Goal: Find specific page/section: Find specific page/section

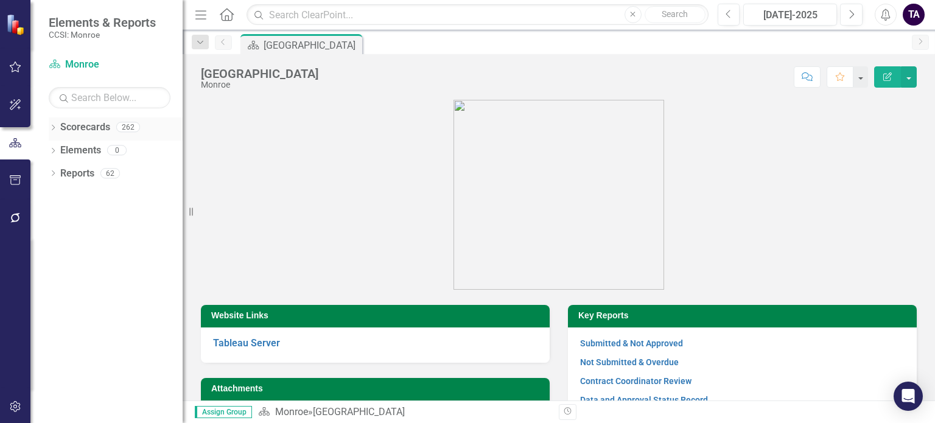
click at [54, 126] on icon "Dropdown" at bounding box center [53, 128] width 9 height 7
click at [58, 152] on icon at bounding box center [59, 150] width 3 height 6
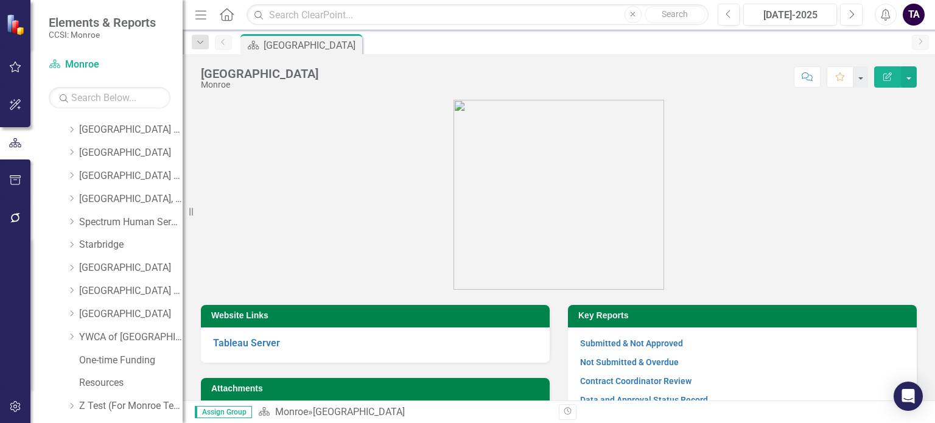
scroll to position [730, 0]
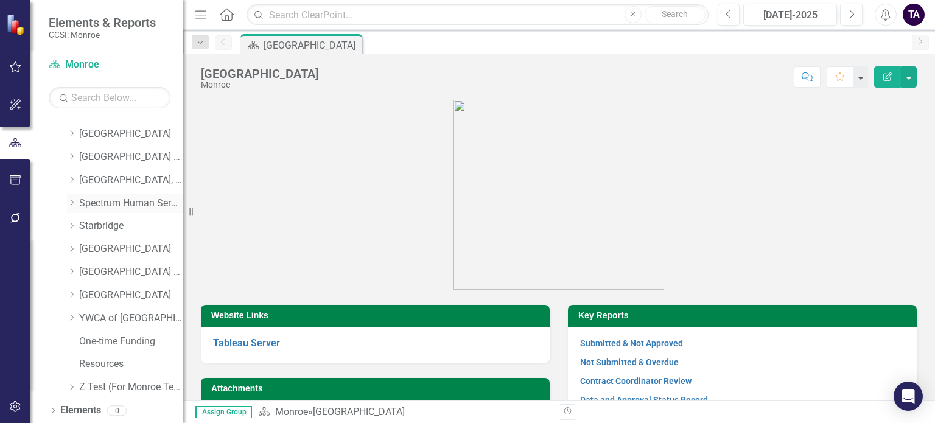
click at [71, 203] on icon "Dropdown" at bounding box center [71, 202] width 9 height 7
click at [92, 267] on link "Forensic Supportive Housing" at bounding box center [136, 272] width 91 height 14
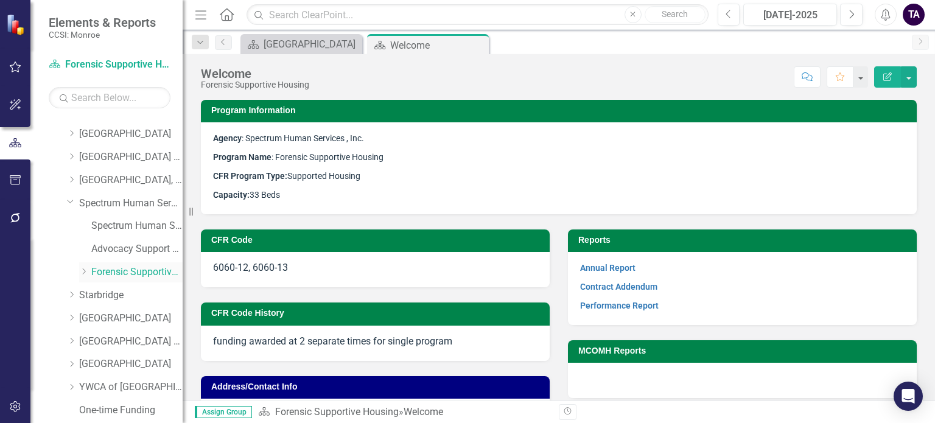
click at [84, 271] on icon "Dropdown" at bounding box center [83, 271] width 9 height 7
click at [601, 311] on strong "Performance Report" at bounding box center [619, 305] width 78 height 12
click at [601, 307] on link "Performance Report" at bounding box center [619, 306] width 78 height 10
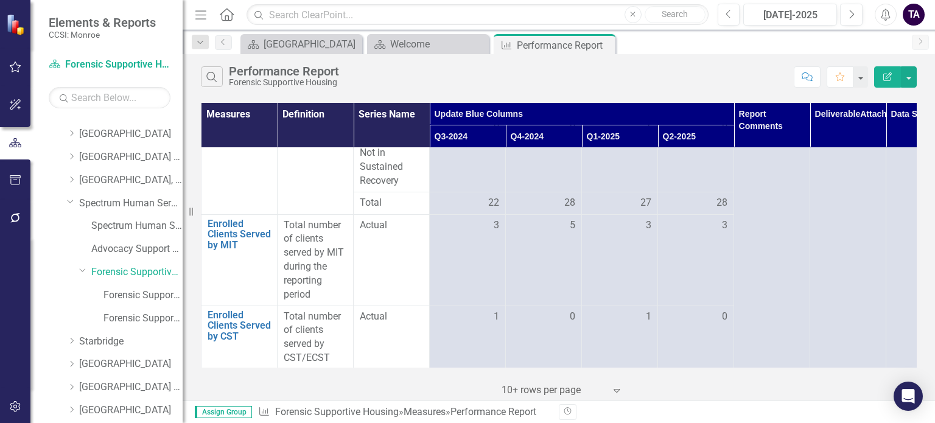
scroll to position [1678, 0]
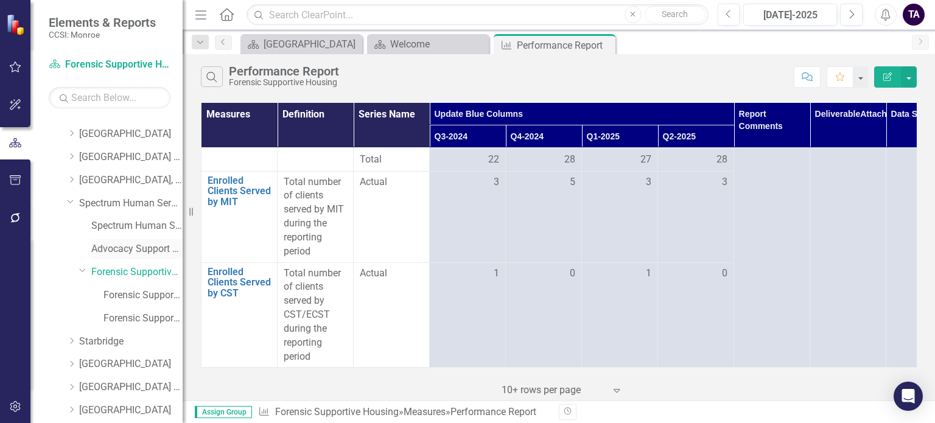
click at [119, 246] on link "Advocacy Support Services - Forensic Population" at bounding box center [136, 249] width 91 height 14
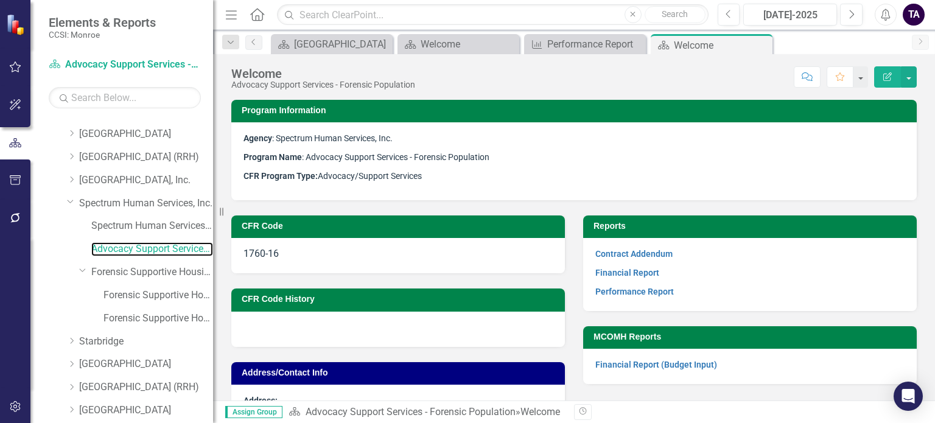
drag, startPoint x: 190, startPoint y: 213, endPoint x: 318, endPoint y: 234, distance: 129.5
click at [223, 215] on div "Resize" at bounding box center [218, 211] width 10 height 423
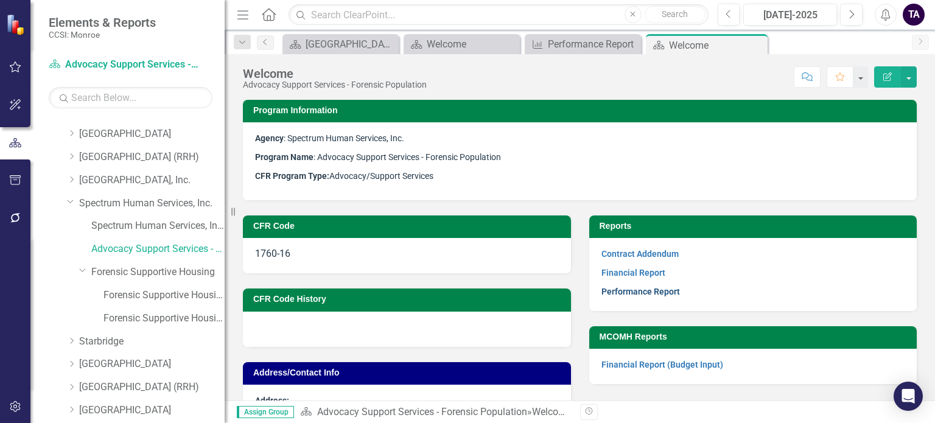
click at [639, 294] on link "Performance Report" at bounding box center [640, 292] width 78 height 10
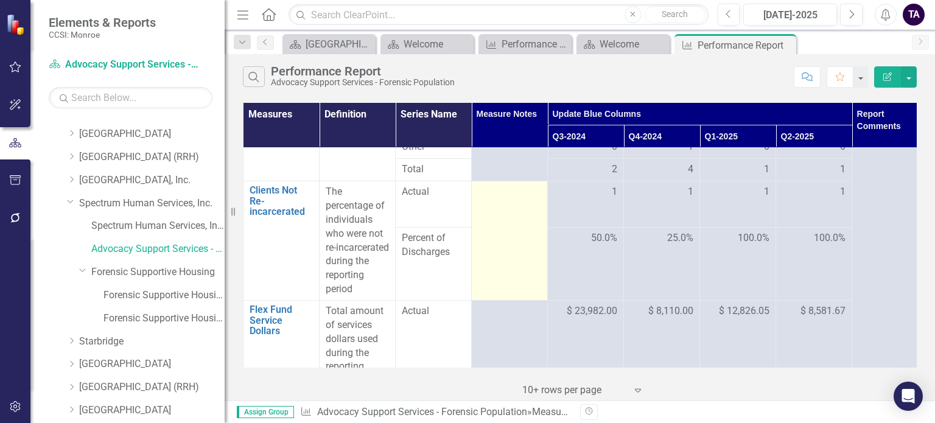
scroll to position [490, 0]
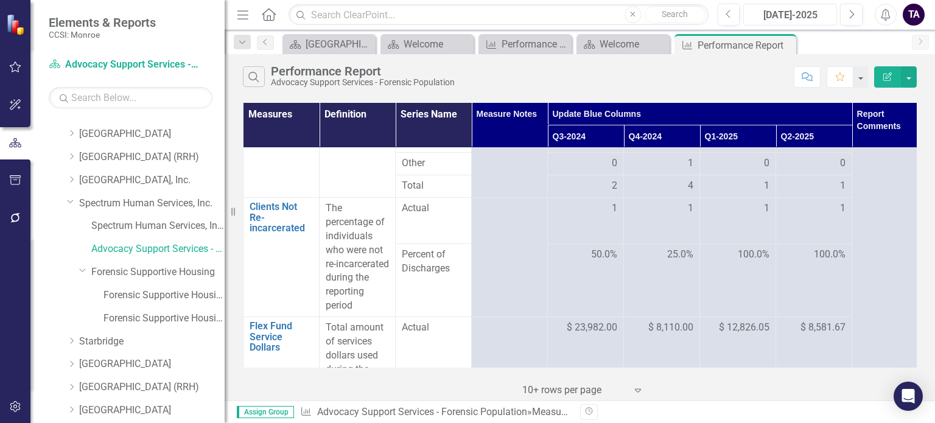
click at [761, 16] on div "[DATE]-2025" at bounding box center [789, 15] width 85 height 15
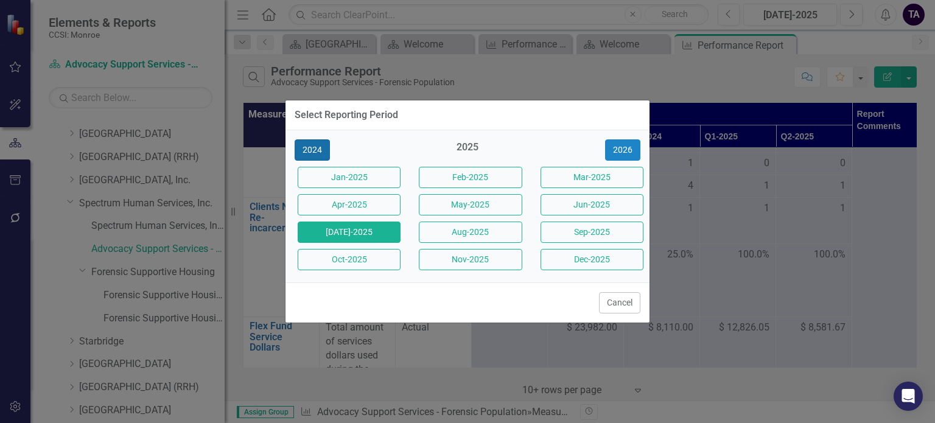
click at [312, 149] on button "2024" at bounding box center [312, 149] width 35 height 21
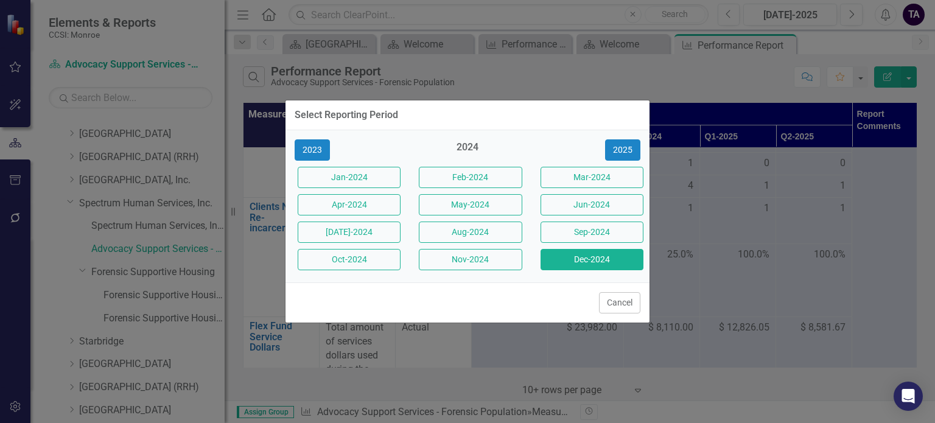
click at [548, 262] on button "Dec-2024" at bounding box center [591, 259] width 103 height 21
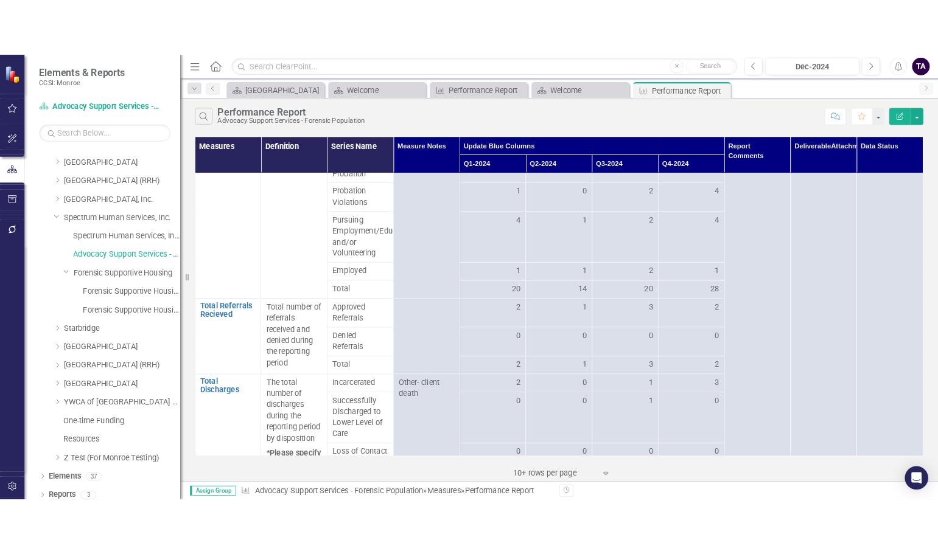
scroll to position [74, 0]
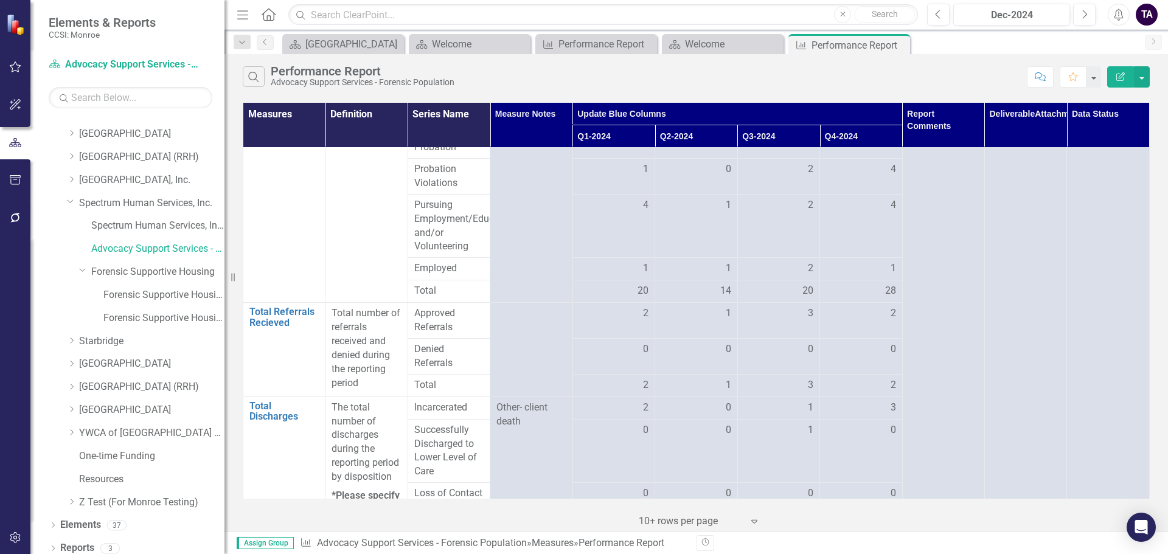
drag, startPoint x: 944, startPoint y: 60, endPoint x: 935, endPoint y: 72, distance: 15.1
drag, startPoint x: 934, startPoint y: 73, endPoint x: 924, endPoint y: 84, distance: 14.7
drag, startPoint x: 924, startPoint y: 84, endPoint x: 931, endPoint y: 78, distance: 9.0
drag, startPoint x: 936, startPoint y: 77, endPoint x: 922, endPoint y: 80, distance: 13.6
drag, startPoint x: 929, startPoint y: 75, endPoint x: 909, endPoint y: 86, distance: 23.2
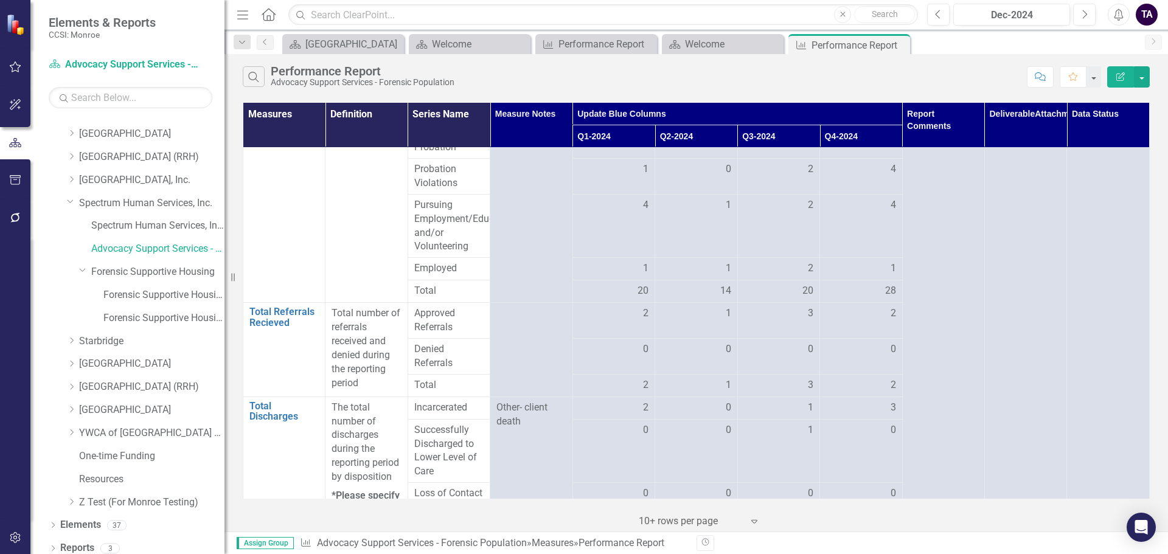
drag, startPoint x: 906, startPoint y: 86, endPoint x: 898, endPoint y: 90, distance: 9.5
drag, startPoint x: 896, startPoint y: 77, endPoint x: 860, endPoint y: 143, distance: 74.9
drag, startPoint x: 860, startPoint y: 143, endPoint x: 868, endPoint y: 128, distance: 16.9
drag, startPoint x: 868, startPoint y: 128, endPoint x: 870, endPoint y: 122, distance: 6.6
drag, startPoint x: 866, startPoint y: 128, endPoint x: 868, endPoint y: 119, distance: 9.4
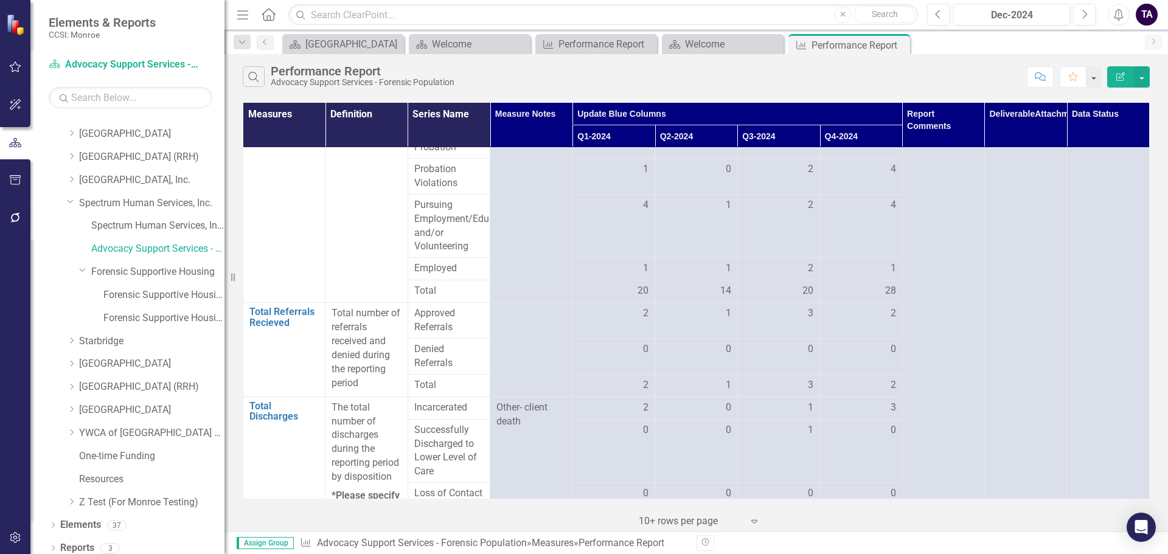
drag, startPoint x: 868, startPoint y: 119, endPoint x: 844, endPoint y: 134, distance: 28.4
drag, startPoint x: 844, startPoint y: 134, endPoint x: 854, endPoint y: 138, distance: 11.0
drag, startPoint x: 853, startPoint y: 143, endPoint x: 873, endPoint y: 121, distance: 29.7
drag, startPoint x: 873, startPoint y: 121, endPoint x: 870, endPoint y: 114, distance: 7.4
drag, startPoint x: 876, startPoint y: 119, endPoint x: 857, endPoint y: 124, distance: 19.3
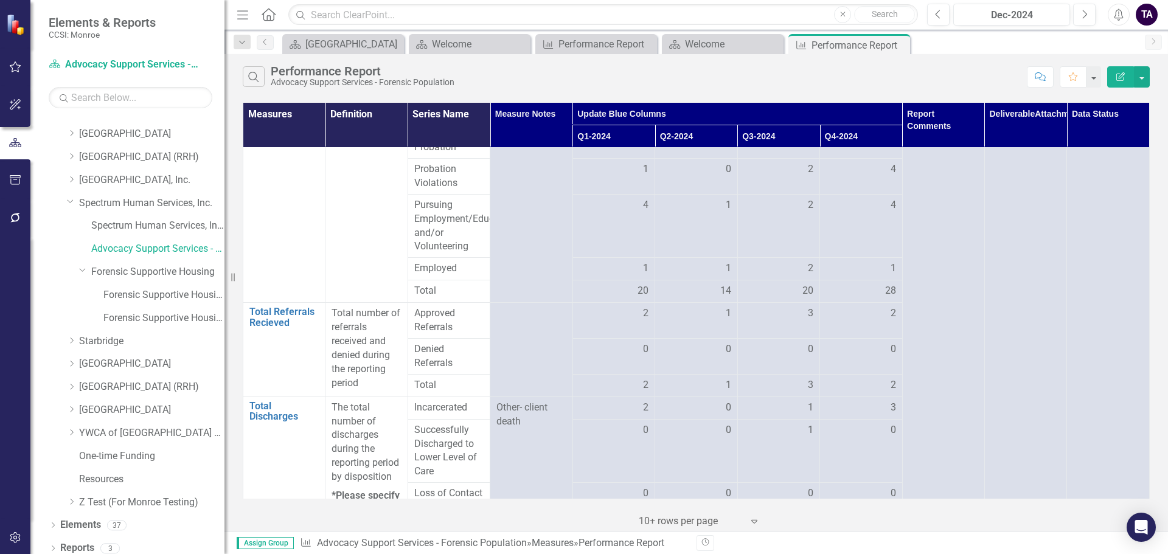
drag, startPoint x: 857, startPoint y: 124, endPoint x: 870, endPoint y: 125, distance: 12.8
drag, startPoint x: 870, startPoint y: 125, endPoint x: 855, endPoint y: 130, distance: 15.6
drag, startPoint x: 855, startPoint y: 130, endPoint x: 865, endPoint y: 130, distance: 10.3
drag, startPoint x: 870, startPoint y: 128, endPoint x: 876, endPoint y: 130, distance: 6.6
drag, startPoint x: 876, startPoint y: 130, endPoint x: 854, endPoint y: 140, distance: 24.5
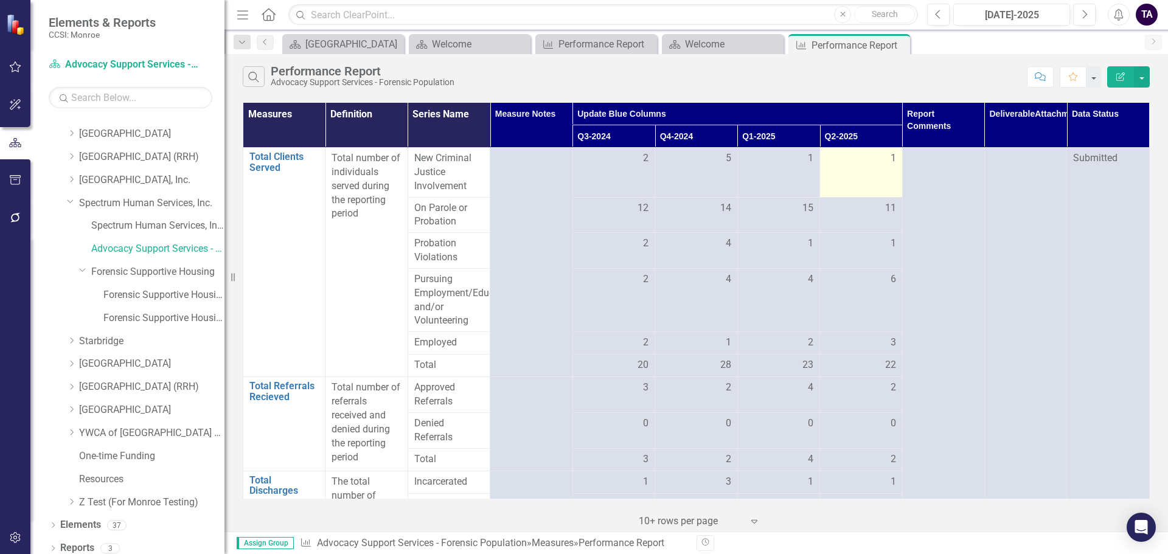
drag, startPoint x: 855, startPoint y: 140, endPoint x: 856, endPoint y: 152, distance: 12.2
drag, startPoint x: 856, startPoint y: 152, endPoint x: 853, endPoint y: 164, distance: 12.0
drag, startPoint x: 853, startPoint y: 164, endPoint x: 857, endPoint y: 150, distance: 14.2
drag, startPoint x: 857, startPoint y: 150, endPoint x: 855, endPoint y: 162, distance: 12.4
drag, startPoint x: 855, startPoint y: 162, endPoint x: 858, endPoint y: 153, distance: 10.2
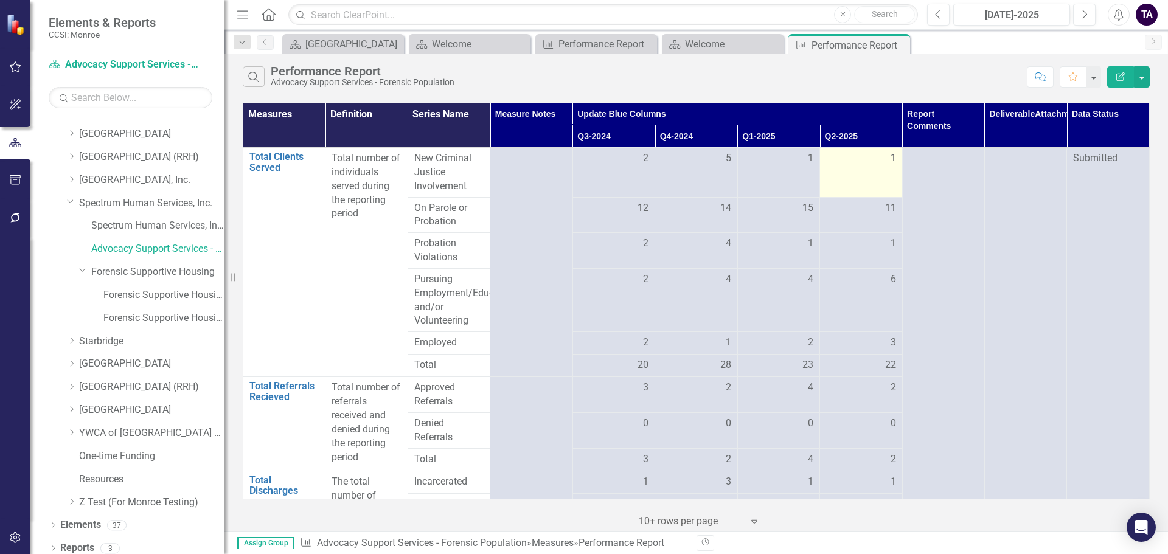
drag, startPoint x: 852, startPoint y: 163, endPoint x: 857, endPoint y: 159, distance: 6.9
drag, startPoint x: 852, startPoint y: 159, endPoint x: 842, endPoint y: 155, distance: 10.9
drag, startPoint x: 844, startPoint y: 164, endPoint x: 839, endPoint y: 159, distance: 7.7
drag, startPoint x: 842, startPoint y: 164, endPoint x: 845, endPoint y: 156, distance: 8.7
drag, startPoint x: 843, startPoint y: 155, endPoint x: 840, endPoint y: 148, distance: 7.4
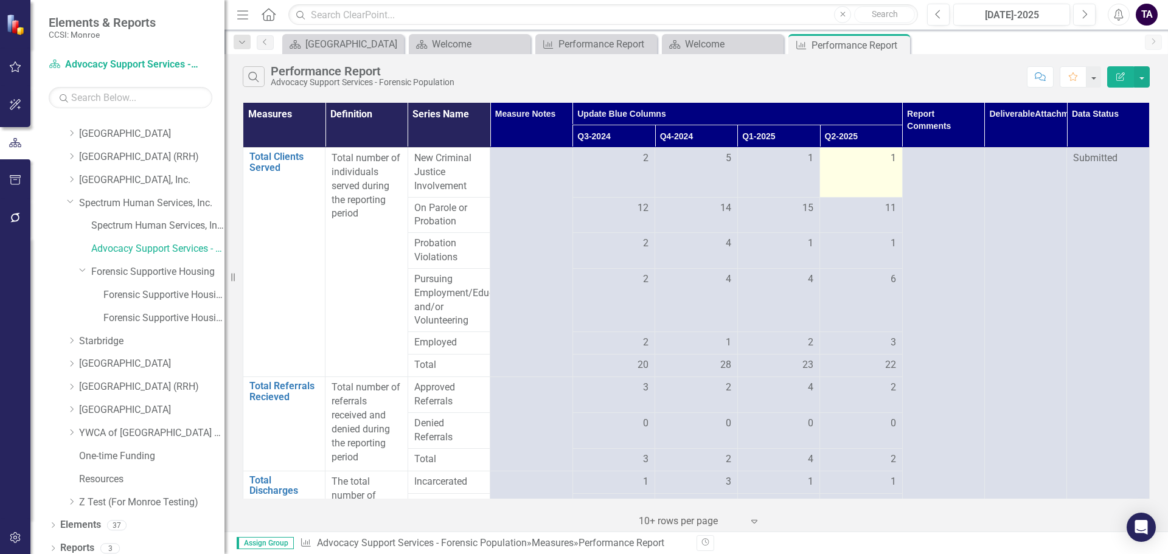
drag, startPoint x: 840, startPoint y: 148, endPoint x: 842, endPoint y: 155, distance: 6.6
drag, startPoint x: 835, startPoint y: 158, endPoint x: 828, endPoint y: 158, distance: 7.9
drag, startPoint x: 831, startPoint y: 161, endPoint x: 825, endPoint y: 168, distance: 9.9
drag, startPoint x: 825, startPoint y: 168, endPoint x: 831, endPoint y: 153, distance: 16.1
drag, startPoint x: 831, startPoint y: 153, endPoint x: 849, endPoint y: 162, distance: 20.1
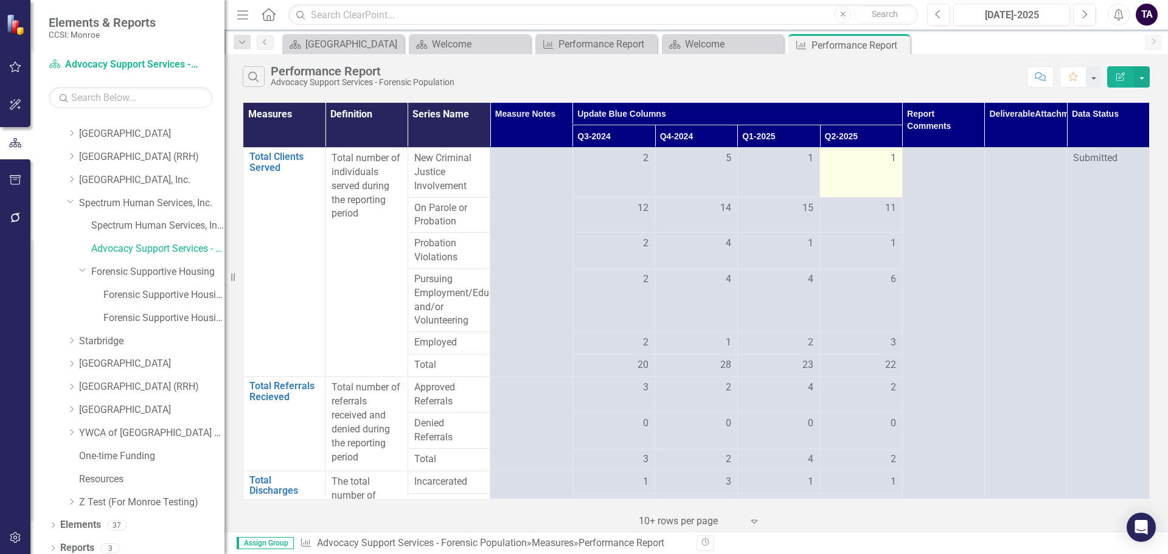
drag, startPoint x: 855, startPoint y: 156, endPoint x: 861, endPoint y: 153, distance: 6.8
drag, startPoint x: 861, startPoint y: 153, endPoint x: 846, endPoint y: 156, distance: 15.1
drag, startPoint x: 845, startPoint y: 156, endPoint x: 832, endPoint y: 161, distance: 13.9
drag, startPoint x: 832, startPoint y: 161, endPoint x: 860, endPoint y: 157, distance: 27.7
drag, startPoint x: 862, startPoint y: 155, endPoint x: 851, endPoint y: 157, distance: 10.5
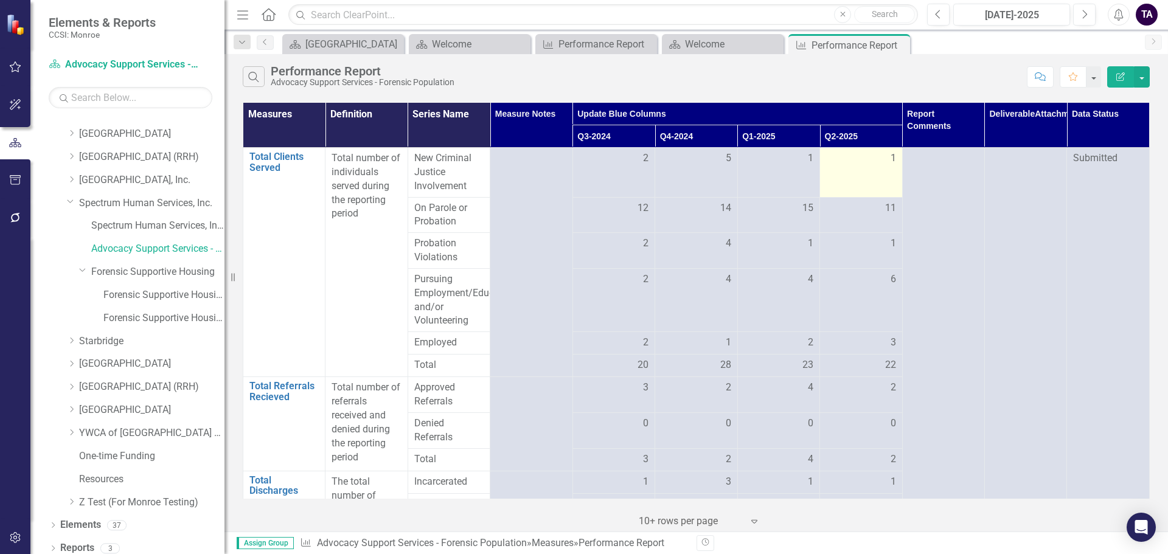
drag, startPoint x: 854, startPoint y: 162, endPoint x: 849, endPoint y: 174, distance: 13.1
drag, startPoint x: 849, startPoint y: 174, endPoint x: 837, endPoint y: 192, distance: 21.8
drag, startPoint x: 837, startPoint y: 192, endPoint x: 851, endPoint y: 164, distance: 31.0
drag, startPoint x: 851, startPoint y: 167, endPoint x: 862, endPoint y: 165, distance: 10.6
drag, startPoint x: 856, startPoint y: 165, endPoint x: 853, endPoint y: 159, distance: 6.8
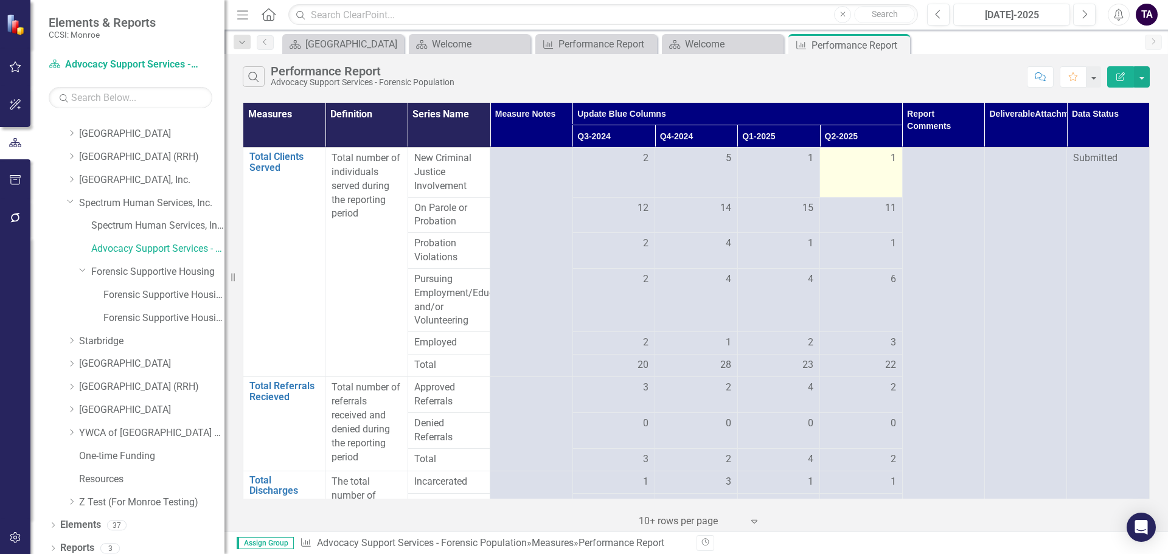
drag, startPoint x: 853, startPoint y: 159, endPoint x: 838, endPoint y: 172, distance: 20.3
drag, startPoint x: 838, startPoint y: 172, endPoint x: 847, endPoint y: 159, distance: 15.7
drag, startPoint x: 847, startPoint y: 159, endPoint x: 836, endPoint y: 169, distance: 14.3
drag, startPoint x: 837, startPoint y: 167, endPoint x: 839, endPoint y: 173, distance: 6.6
drag, startPoint x: 839, startPoint y: 173, endPoint x: 845, endPoint y: 166, distance: 10.0
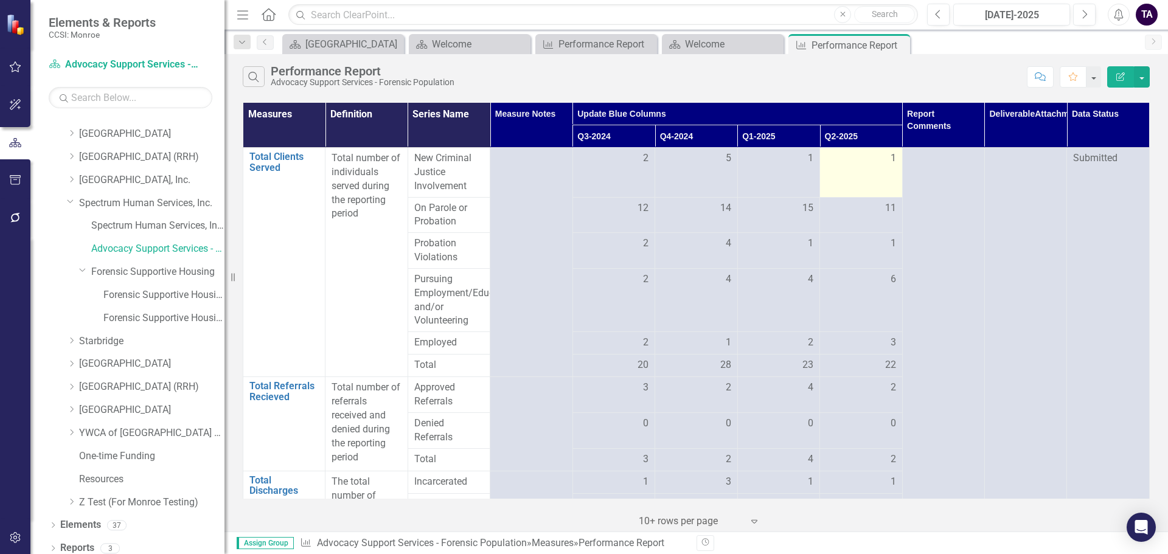
drag, startPoint x: 845, startPoint y: 166, endPoint x: 846, endPoint y: 159, distance: 6.2
drag, startPoint x: 842, startPoint y: 158, endPoint x: 826, endPoint y: 190, distance: 36.2
drag, startPoint x: 826, startPoint y: 190, endPoint x: 843, endPoint y: 158, distance: 36.7
drag, startPoint x: 841, startPoint y: 158, endPoint x: 820, endPoint y: 195, distance: 42.8
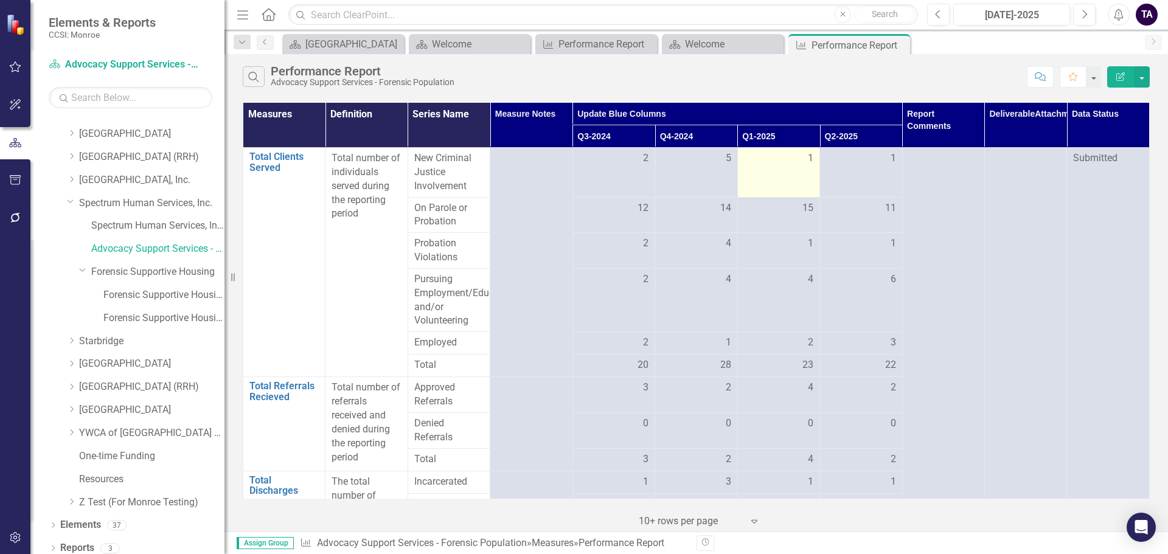
drag, startPoint x: 820, startPoint y: 195, endPoint x: 805, endPoint y: 183, distance: 19.0
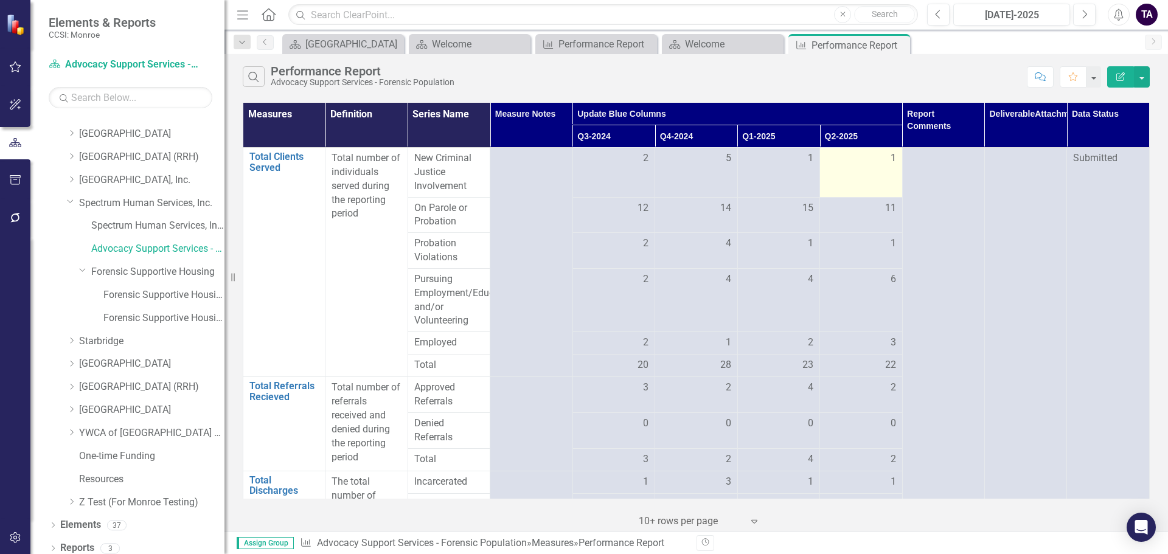
drag, startPoint x: 805, startPoint y: 183, endPoint x: 829, endPoint y: 167, distance: 29.0
drag, startPoint x: 829, startPoint y: 167, endPoint x: 846, endPoint y: 168, distance: 16.5
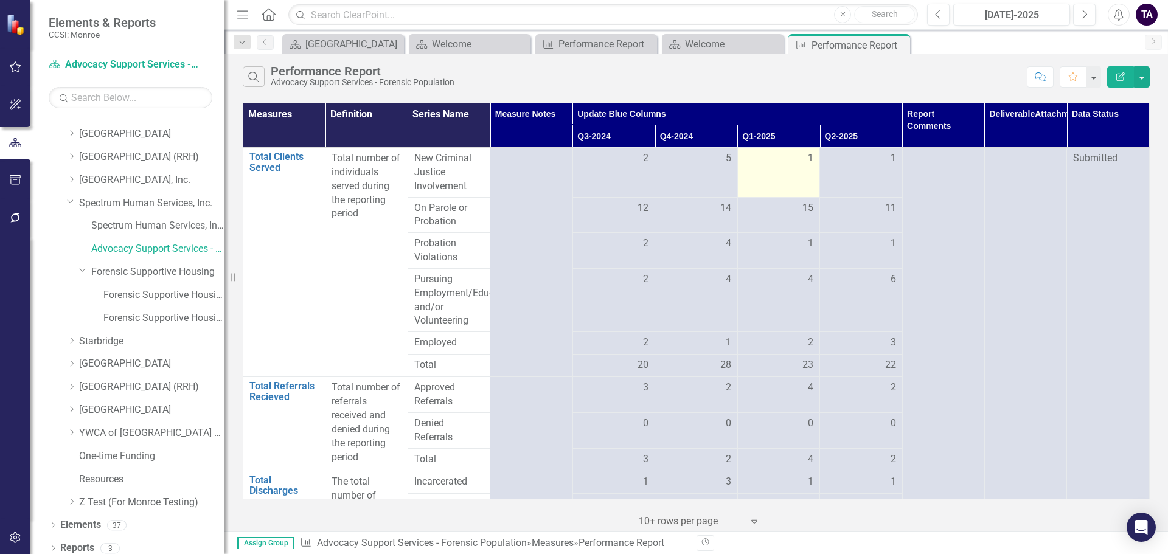
drag, startPoint x: 840, startPoint y: 164, endPoint x: 787, endPoint y: 189, distance: 59.3
drag, startPoint x: 789, startPoint y: 194, endPoint x: 798, endPoint y: 192, distance: 9.9
drag, startPoint x: 800, startPoint y: 190, endPoint x: 788, endPoint y: 195, distance: 12.5
drag, startPoint x: 791, startPoint y: 193, endPoint x: 767, endPoint y: 203, distance: 26.2
drag, startPoint x: 767, startPoint y: 203, endPoint x: 753, endPoint y: 218, distance: 21.1
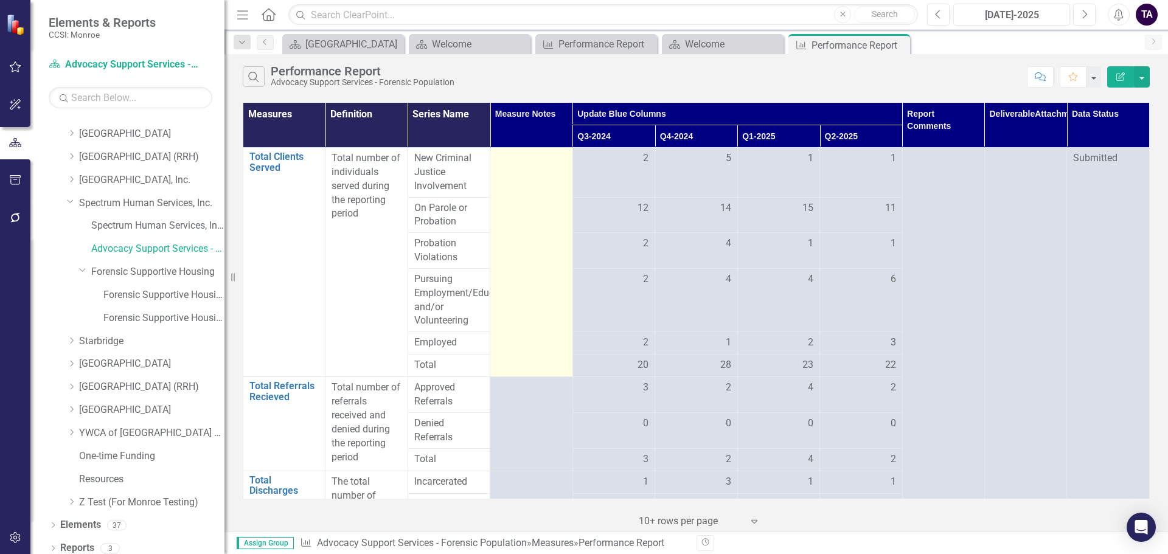
drag, startPoint x: 753, startPoint y: 218, endPoint x: 534, endPoint y: 327, distance: 244.1
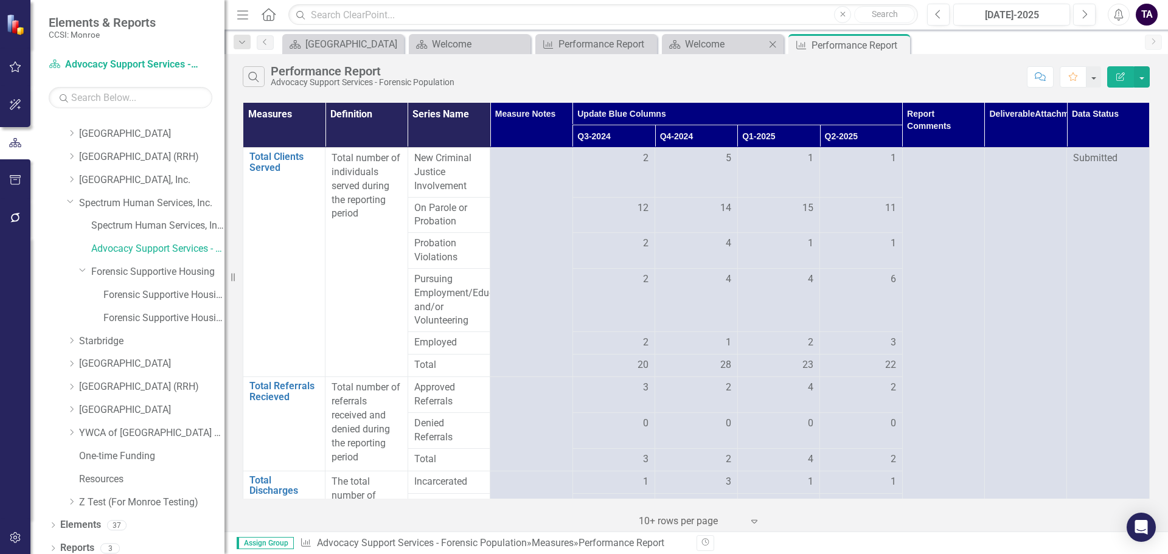
drag, startPoint x: 534, startPoint y: 327, endPoint x: 731, endPoint y: 35, distance: 352.4
drag, startPoint x: 731, startPoint y: 35, endPoint x: 714, endPoint y: 35, distance: 17.0
drag, startPoint x: 714, startPoint y: 35, endPoint x: 672, endPoint y: 47, distance: 43.7
drag, startPoint x: 671, startPoint y: 47, endPoint x: 647, endPoint y: 66, distance: 30.7
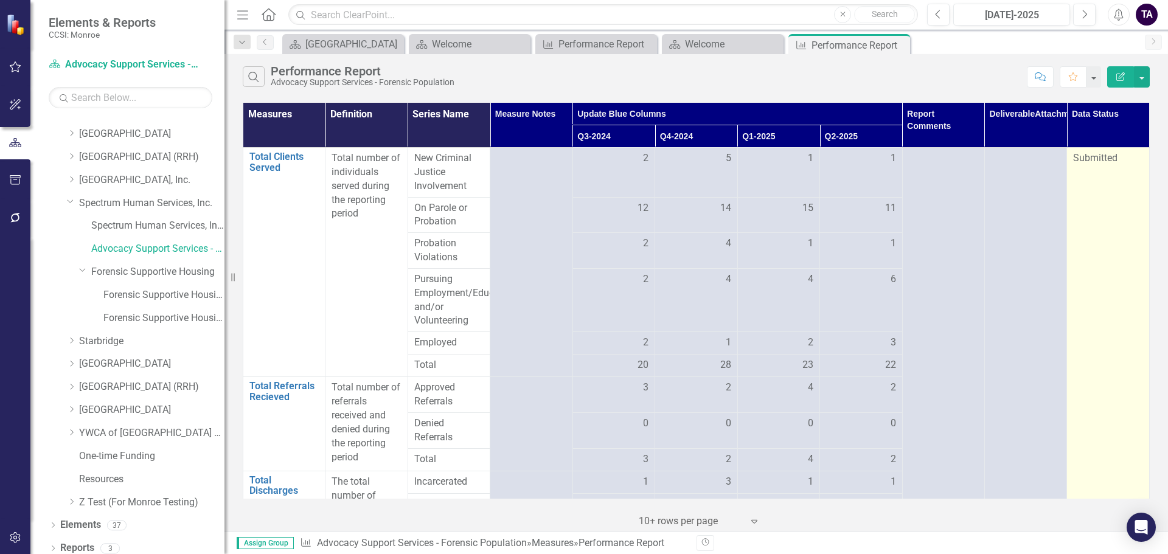
drag, startPoint x: 1086, startPoint y: 239, endPoint x: 1065, endPoint y: 247, distance: 21.6
